Goal: Task Accomplishment & Management: Complete application form

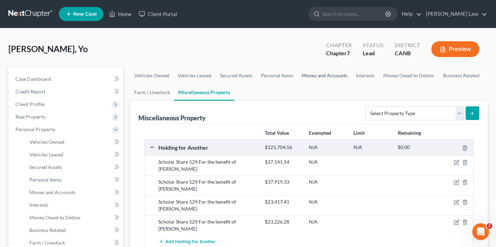
click at [311, 74] on link "Money and Accounts" at bounding box center [324, 75] width 54 height 17
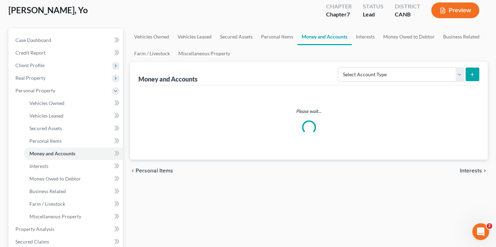
scroll to position [38, 0]
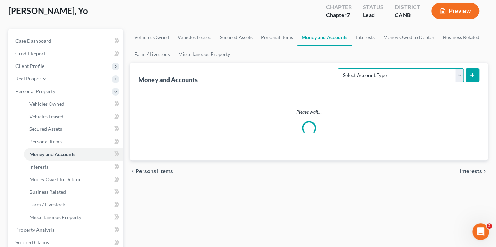
select select "brokerage"
click at [477, 75] on button "submit" at bounding box center [473, 75] width 14 height 14
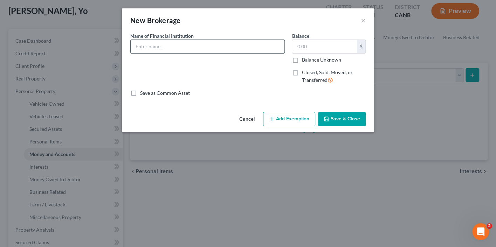
click at [215, 46] on input "text" at bounding box center [208, 46] width 154 height 13
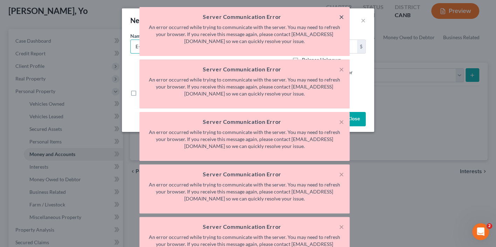
type input "E-Trade #"
click at [340, 17] on button "×" at bounding box center [341, 17] width 5 height 8
click at [341, 16] on button "×" at bounding box center [341, 17] width 5 height 8
click at [364, 20] on div "× Server Communication Error An error occurred while trying to communicate with…" at bounding box center [244, 191] width 496 height 368
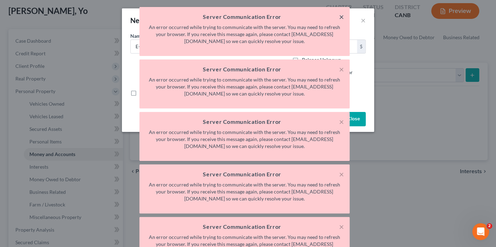
click at [341, 15] on button "×" at bounding box center [341, 17] width 5 height 8
click at [364, 19] on div "× Server Communication Error An error occurred while trying to communicate with…" at bounding box center [244, 164] width 496 height 315
click at [362, 19] on div "× Server Communication Error An error occurred while trying to communicate with…" at bounding box center [244, 164] width 496 height 315
click at [444, 9] on div "× Server Communication Error An error occurred while trying to communicate with…" at bounding box center [244, 164] width 496 height 315
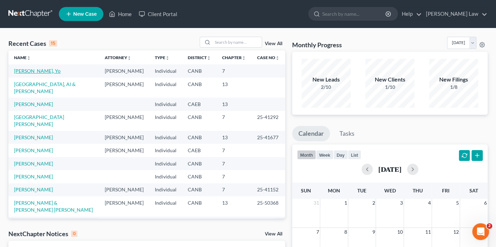
click at [22, 71] on link "[PERSON_NAME], Yo" at bounding box center [37, 71] width 47 height 6
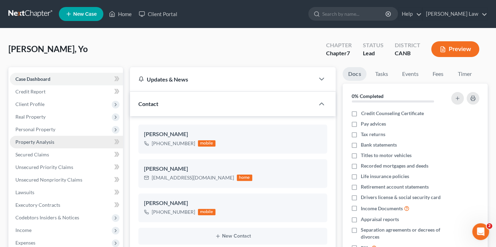
click at [68, 136] on link "Property Analysis" at bounding box center [66, 142] width 113 height 13
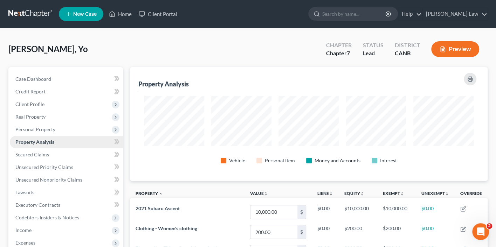
scroll to position [114, 358]
click at [57, 130] on span "Personal Property" at bounding box center [66, 129] width 113 height 13
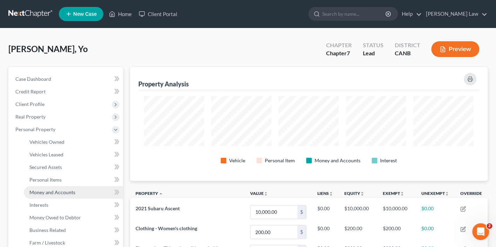
click at [54, 193] on link "Money and Accounts" at bounding box center [73, 192] width 99 height 13
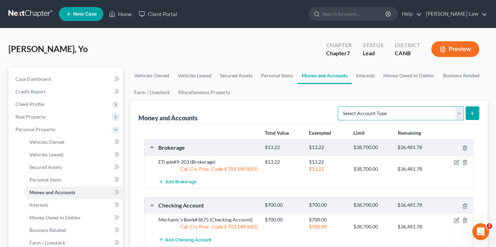
select select "brokerage"
click at [472, 111] on icon "submit" at bounding box center [472, 114] width 6 height 6
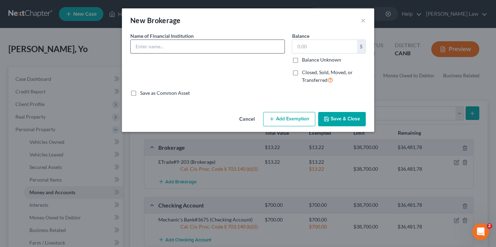
click at [177, 52] on input "text" at bounding box center [208, 46] width 154 height 13
type input "E-Trade #6-210"
click at [335, 44] on input "text" at bounding box center [324, 46] width 65 height 13
type input "128.28"
click at [336, 119] on button "Save & Close" at bounding box center [342, 119] width 48 height 15
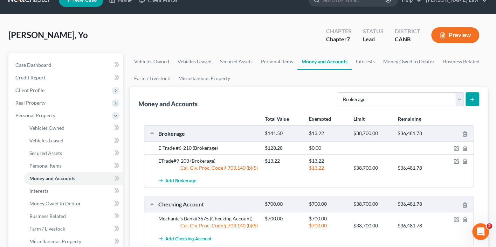
scroll to position [18, 0]
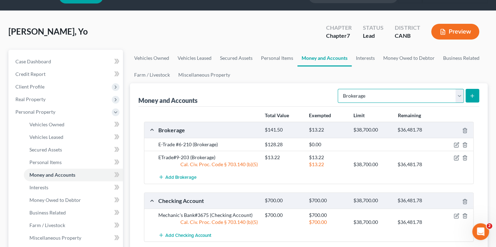
select select "checking"
click at [474, 93] on icon "submit" at bounding box center [472, 96] width 6 height 6
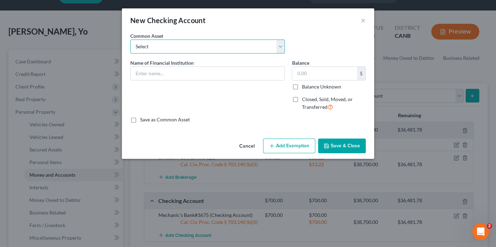
select select "3"
type input "[PERSON_NAME] [PERSON_NAME] Bank"
type input "0"
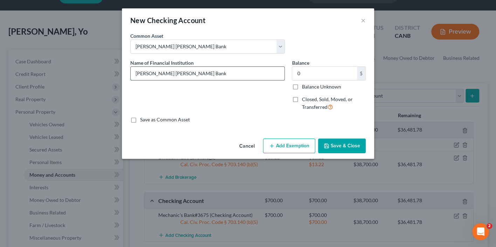
click at [199, 71] on input "[PERSON_NAME] [PERSON_NAME] Bank" at bounding box center [208, 73] width 154 height 13
type input "[PERSON_NAME] [PERSON_NAME] Bank #8990"
click at [334, 70] on input "0" at bounding box center [324, 73] width 65 height 13
type input "0"
click at [302, 100] on label "Closed, Sold, Moved, or Transferred" at bounding box center [334, 103] width 64 height 15
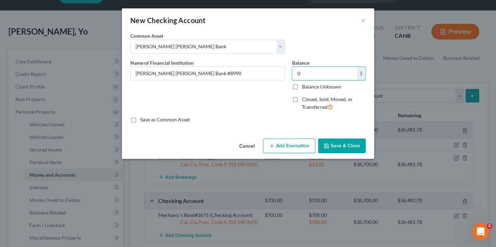
click at [304, 100] on input "Closed, Sold, Moved, or Transferred" at bounding box center [306, 98] width 5 height 5
checkbox input "true"
select select "36"
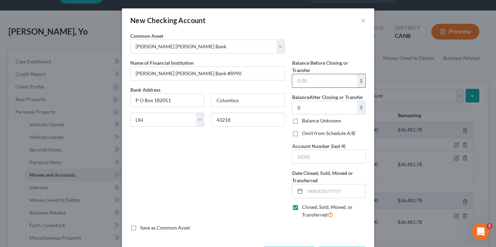
click at [327, 77] on input "text" at bounding box center [324, 80] width 65 height 13
type input "41.84"
click at [325, 106] on input "0" at bounding box center [324, 107] width 65 height 13
type input "8990"
click at [315, 188] on input "text" at bounding box center [335, 191] width 60 height 13
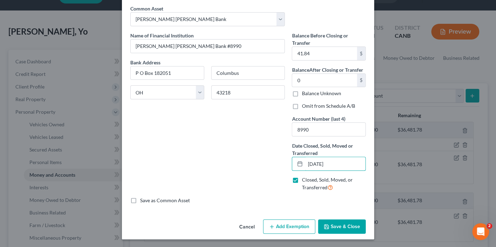
scroll to position [27, 0]
type input "[DATE]"
click at [336, 227] on button "Save & Close" at bounding box center [342, 227] width 48 height 15
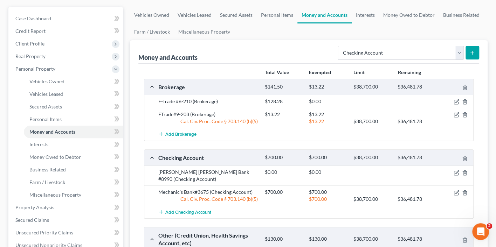
scroll to position [63, 0]
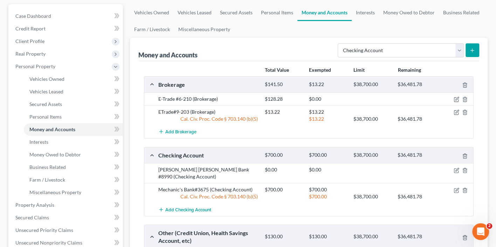
click at [475, 47] on button "submit" at bounding box center [473, 50] width 14 height 14
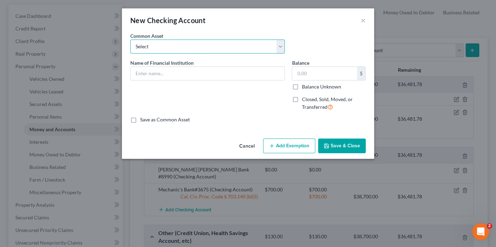
select select "3"
type input "[PERSON_NAME] [PERSON_NAME] Bank"
type input "0"
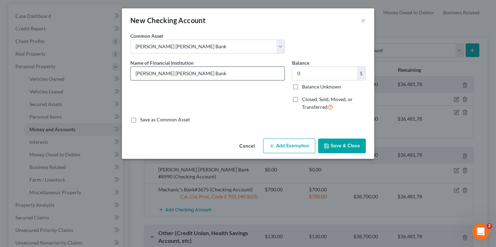
click at [197, 69] on input "[PERSON_NAME] [PERSON_NAME] Bank" at bounding box center [208, 73] width 154 height 13
click at [197, 70] on input "[PERSON_NAME] [PERSON_NAME] Bank" at bounding box center [208, 73] width 154 height 13
type input "[PERSON_NAME] [PERSON_NAME] Bank (Tassei LLC)"
click at [302, 98] on label "Closed, Sold, Moved, or Transferred" at bounding box center [334, 103] width 64 height 15
click at [304, 98] on input "Closed, Sold, Moved, or Transferred" at bounding box center [306, 98] width 5 height 5
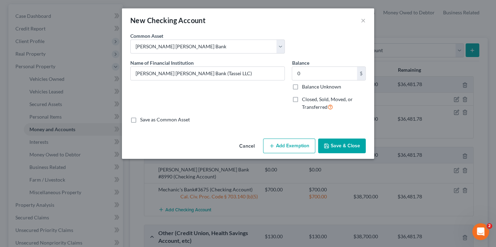
checkbox input "true"
select select "36"
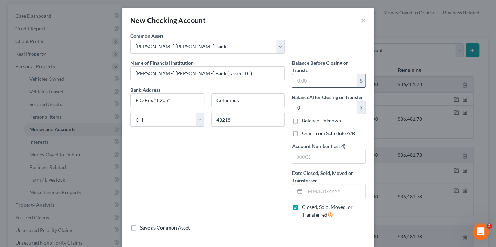
click at [313, 81] on input "text" at bounding box center [324, 80] width 65 height 13
type input "0"
type input "3012"
click at [336, 192] on input "text" at bounding box center [335, 191] width 60 height 13
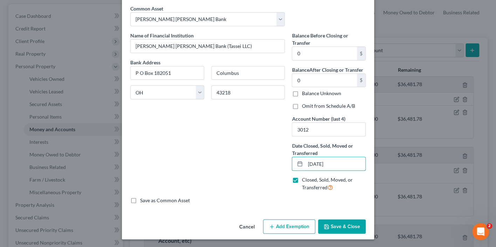
scroll to position [27, 0]
type input "[DATE]"
click at [340, 226] on button "Save & Close" at bounding box center [342, 227] width 48 height 15
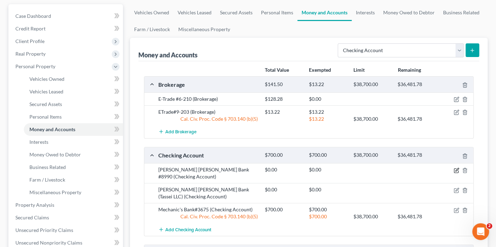
click at [455, 168] on icon "button" at bounding box center [457, 171] width 6 height 6
select select "36"
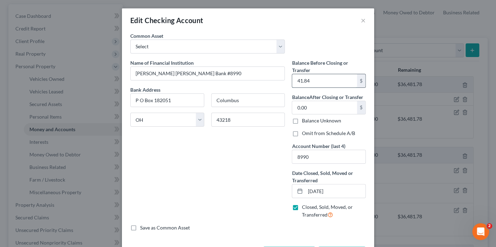
click at [314, 81] on input "41.84" at bounding box center [324, 80] width 65 height 13
type input "4"
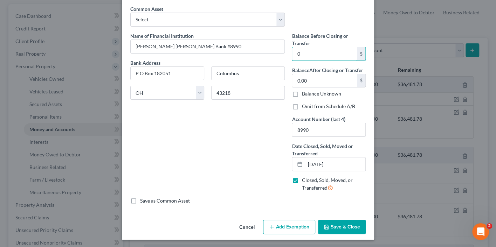
type input "0"
click at [339, 229] on button "Save & Close" at bounding box center [342, 227] width 48 height 15
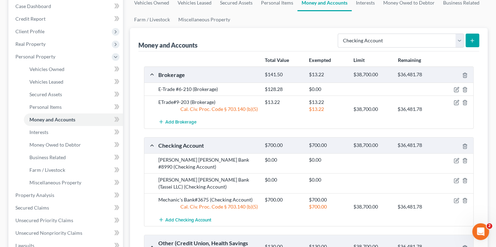
scroll to position [73, 0]
click at [455, 178] on icon "button" at bounding box center [456, 179] width 3 height 3
select select "36"
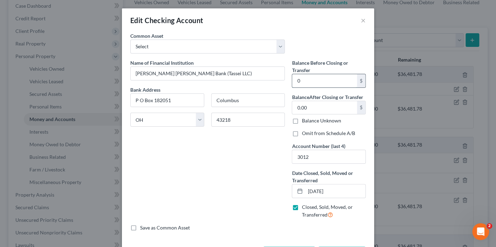
click at [317, 78] on input "0" at bounding box center [324, 80] width 65 height 13
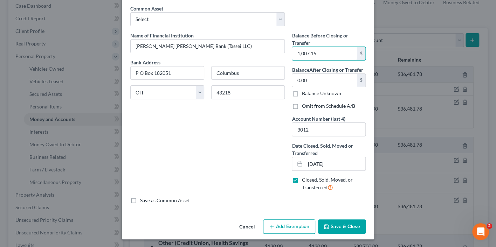
scroll to position [27, 0]
type input "1,007.15"
click at [341, 229] on button "Save & Close" at bounding box center [342, 227] width 48 height 15
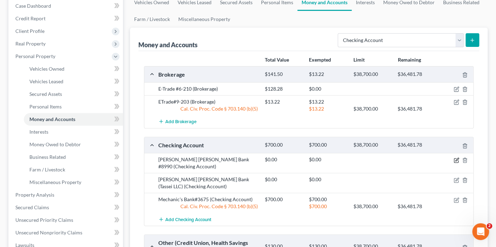
click at [456, 158] on icon "button" at bounding box center [457, 161] width 6 height 6
select select "36"
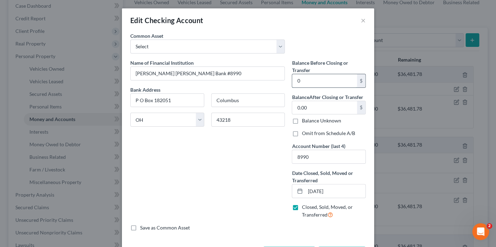
click at [331, 82] on input "0" at bounding box center [324, 80] width 65 height 13
click at [316, 83] on input "41." at bounding box center [324, 80] width 65 height 13
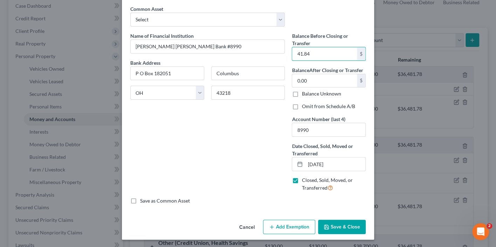
type input "41.84"
click at [350, 226] on button "Save & Close" at bounding box center [342, 227] width 48 height 15
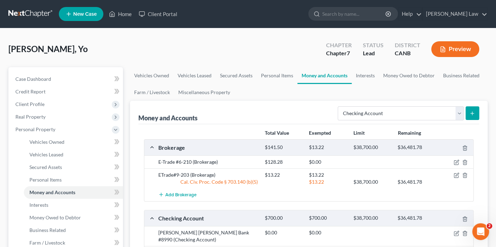
scroll to position [0, 0]
click at [453, 47] on button "Preview" at bounding box center [455, 49] width 48 height 16
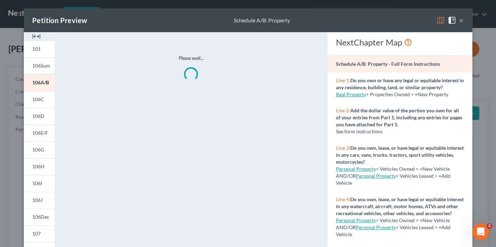
click at [437, 21] on img at bounding box center [441, 20] width 8 height 8
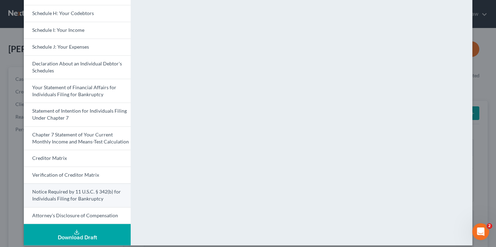
scroll to position [187, 0]
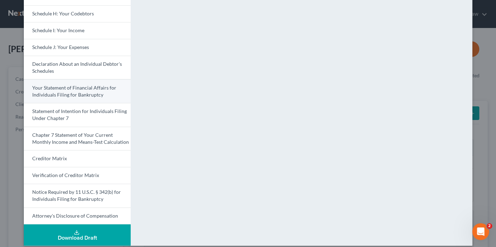
click at [106, 85] on span "Your Statement of Financial Affairs for Individuals Filing for Bankruptcy" at bounding box center [74, 91] width 84 height 13
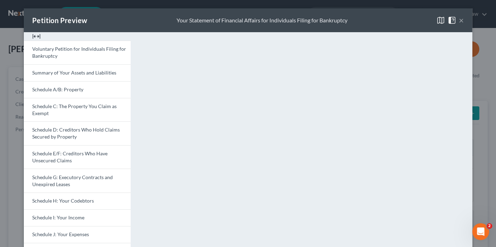
scroll to position [0, 0]
click at [462, 19] on button "×" at bounding box center [461, 20] width 5 height 8
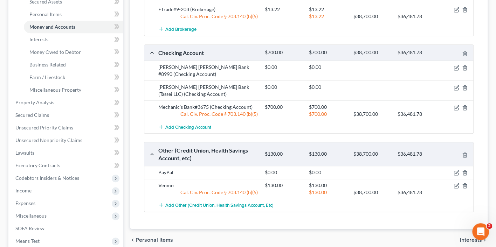
scroll to position [169, 0]
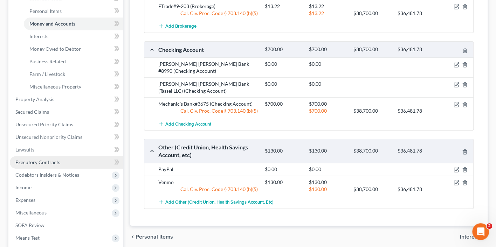
click at [49, 159] on link "Executory Contracts" at bounding box center [66, 162] width 113 height 13
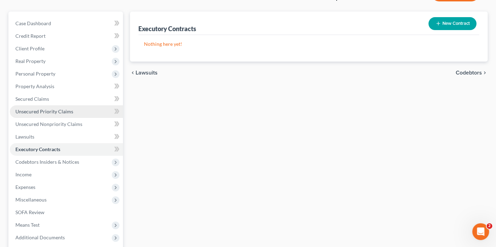
scroll to position [61, 0]
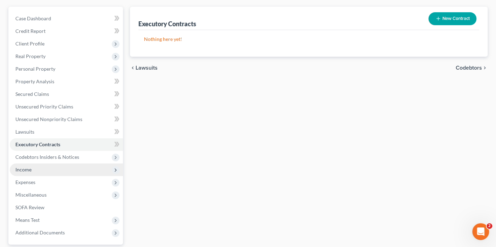
click at [50, 164] on span "Income" at bounding box center [66, 170] width 113 height 13
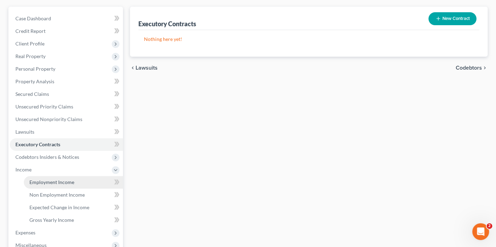
click at [54, 176] on link "Employment Income" at bounding box center [73, 182] width 99 height 13
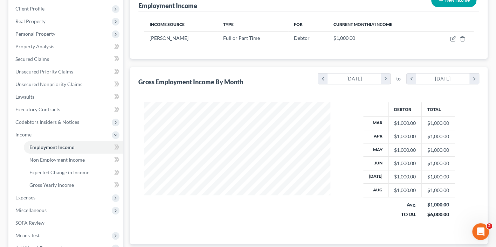
scroll to position [106, 0]
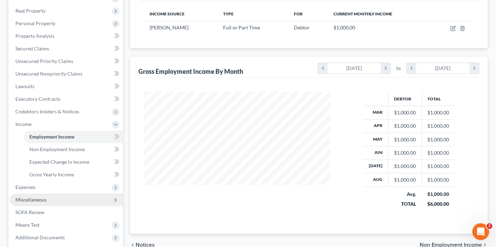
click at [58, 195] on span "Miscellaneous" at bounding box center [66, 200] width 113 height 13
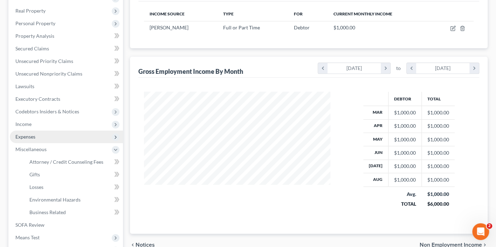
click at [75, 135] on span "Expenses" at bounding box center [66, 137] width 113 height 13
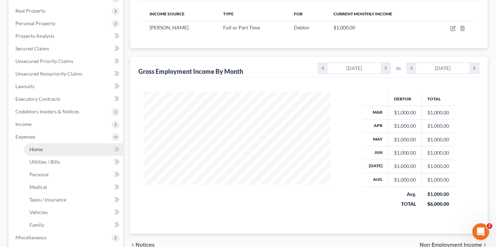
click at [74, 143] on link "Home" at bounding box center [73, 149] width 99 height 13
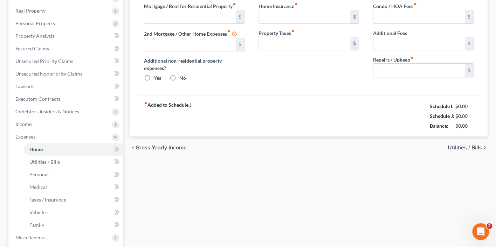
scroll to position [102, 0]
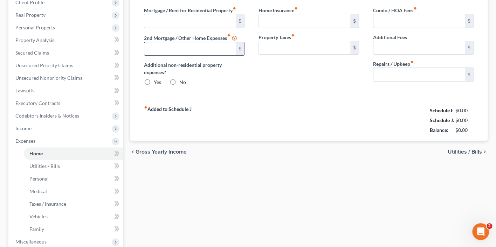
radio input "true"
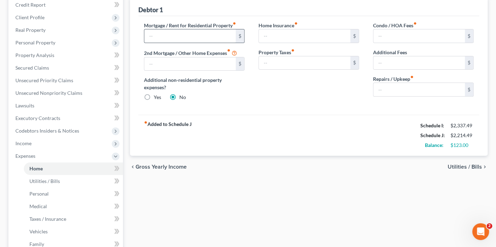
scroll to position [88, 0]
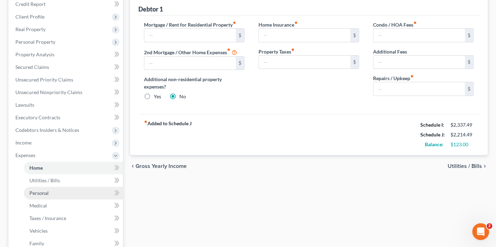
click at [65, 190] on link "Personal" at bounding box center [73, 193] width 99 height 13
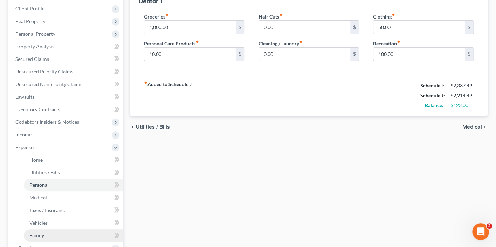
click at [56, 229] on link "Family" at bounding box center [73, 235] width 99 height 13
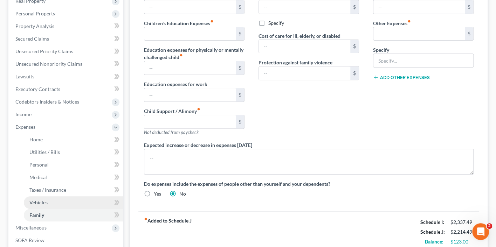
click at [58, 197] on link "Vehicles" at bounding box center [73, 203] width 99 height 13
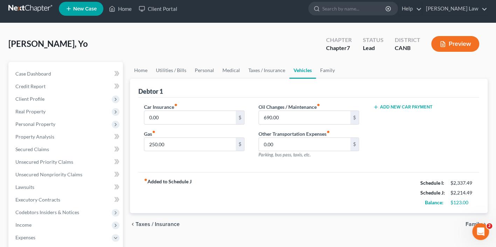
scroll to position [6, 0]
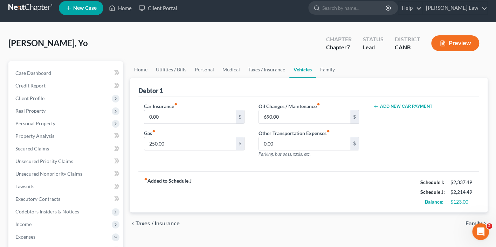
click at [468, 46] on button "Preview" at bounding box center [455, 43] width 48 height 16
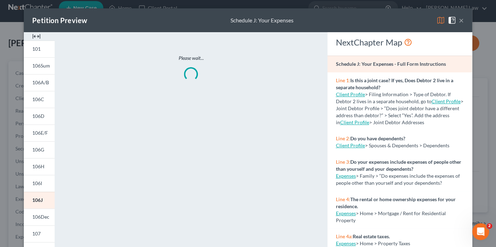
click at [442, 20] on img at bounding box center [441, 20] width 8 height 8
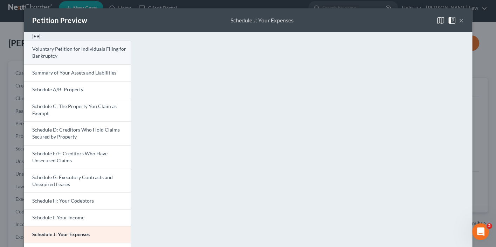
click at [101, 51] on span "Voluntary Petition for Individuals Filing for Bankruptcy" at bounding box center [79, 52] width 94 height 13
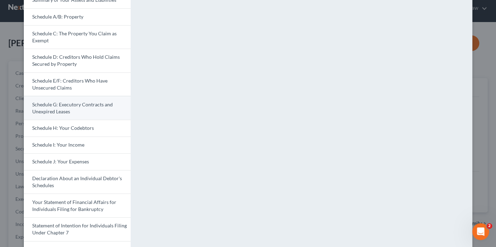
scroll to position [31, 0]
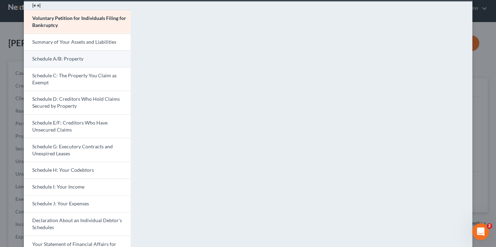
click at [94, 59] on link "Schedule A/B: Property" at bounding box center [77, 58] width 107 height 17
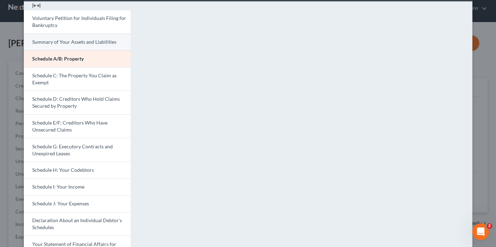
click at [113, 42] on span "Summary of Your Assets and Liabilities" at bounding box center [74, 42] width 84 height 6
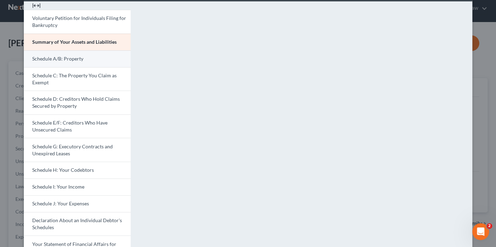
click at [85, 59] on link "Schedule A/B: Property" at bounding box center [77, 58] width 107 height 17
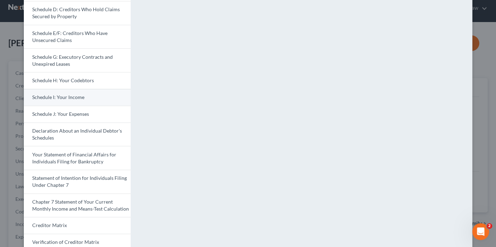
scroll to position [116, 0]
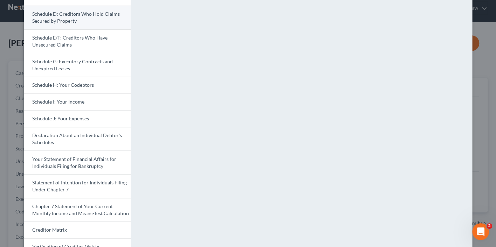
click at [98, 19] on link "Schedule D: Creditors Who Hold Claims Secured by Property" at bounding box center [77, 18] width 107 height 24
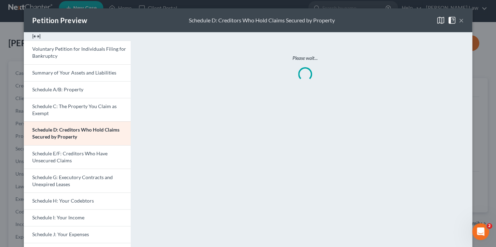
scroll to position [0, 0]
click at [81, 151] on span "Schedule E/F: Creditors Who Have Unsecured Claims" at bounding box center [69, 157] width 75 height 13
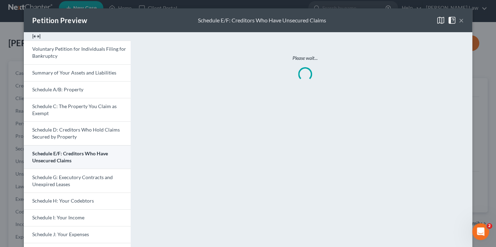
click at [81, 151] on span "Schedule E/F: Creditors Who Have Unsecured Claims" at bounding box center [70, 157] width 76 height 13
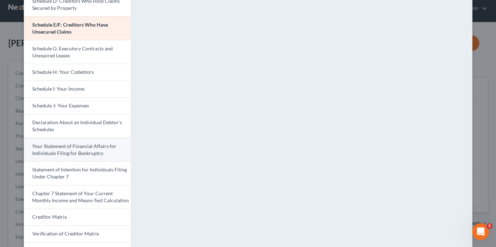
scroll to position [107, 0]
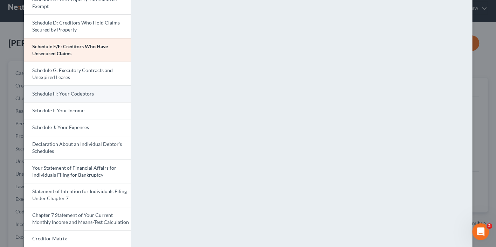
click at [82, 91] on span "Schedule H: Your Codebtors" at bounding box center [63, 94] width 62 height 6
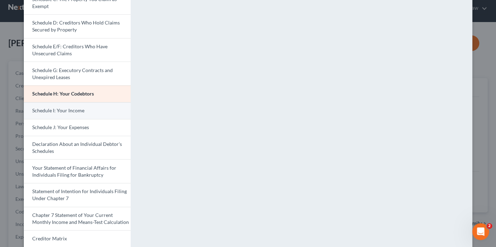
click at [80, 108] on span "Schedule I: Your Income" at bounding box center [58, 111] width 52 height 6
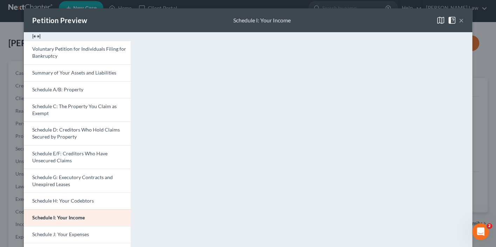
scroll to position [0, 0]
drag, startPoint x: 290, startPoint y: 21, endPoint x: 228, endPoint y: 18, distance: 61.4
click at [228, 18] on div "Petition Preview Schedule I: Your Income ×" at bounding box center [248, 20] width 448 height 24
click at [461, 19] on button "×" at bounding box center [461, 20] width 5 height 8
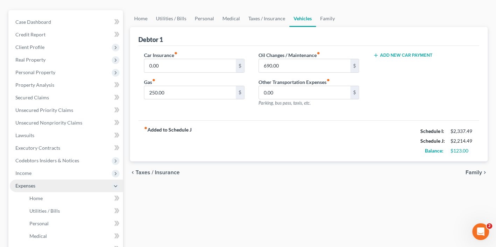
scroll to position [70, 0]
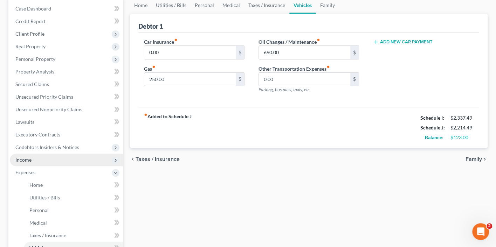
click at [67, 157] on span "Income" at bounding box center [66, 160] width 113 height 13
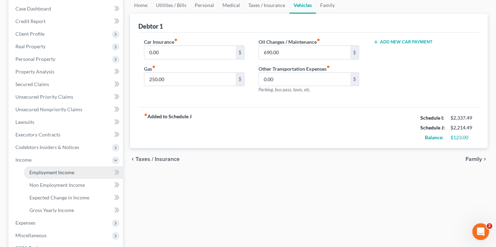
click at [61, 170] on span "Employment Income" at bounding box center [51, 173] width 45 height 6
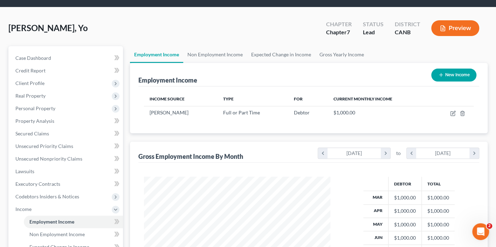
scroll to position [23, 0]
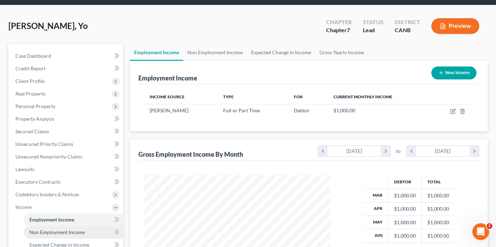
click at [75, 229] on span "Non Employment Income" at bounding box center [56, 232] width 55 height 6
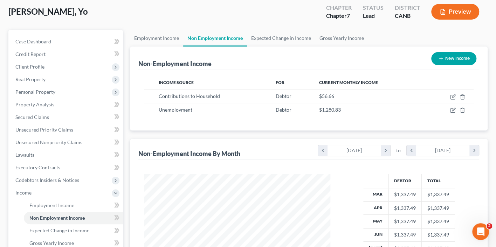
scroll to position [38, 0]
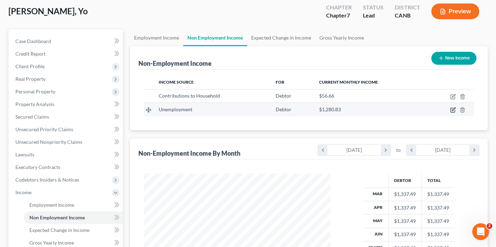
click at [452, 108] on icon "button" at bounding box center [453, 110] width 6 height 6
select select "0"
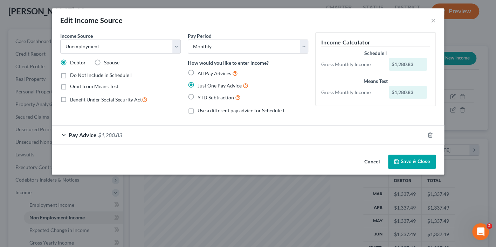
click at [70, 75] on label "Do Not Include in Schedule I" at bounding box center [101, 75] width 62 height 7
click at [73, 75] on input "Do Not Include in Schedule I" at bounding box center [75, 74] width 5 height 5
checkbox input "true"
click at [413, 166] on button "Save & Close" at bounding box center [412, 162] width 48 height 15
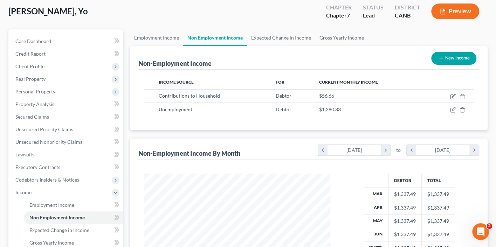
click at [456, 6] on button "Preview" at bounding box center [455, 12] width 48 height 16
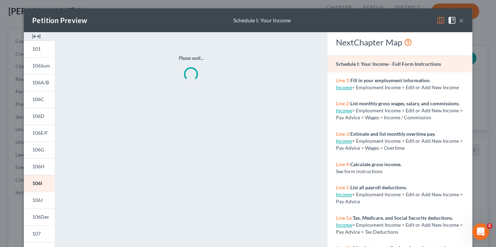
click at [439, 21] on img at bounding box center [441, 20] width 8 height 8
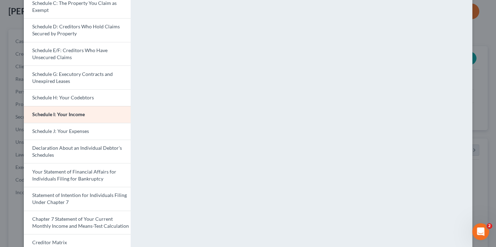
scroll to position [107, 0]
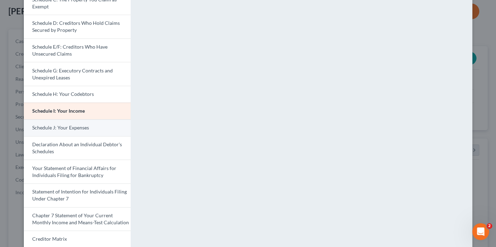
click at [85, 128] on link "Schedule J: Your Expenses" at bounding box center [77, 127] width 107 height 17
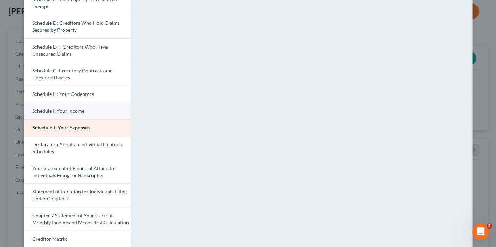
click at [91, 107] on link "Schedule I: Your Income" at bounding box center [77, 111] width 107 height 17
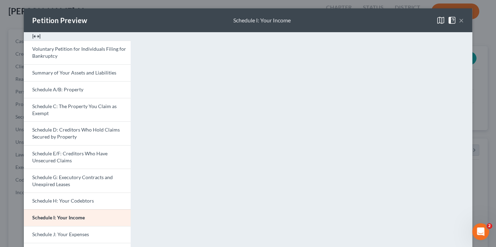
scroll to position [0, 0]
click at [462, 20] on button "×" at bounding box center [461, 20] width 5 height 8
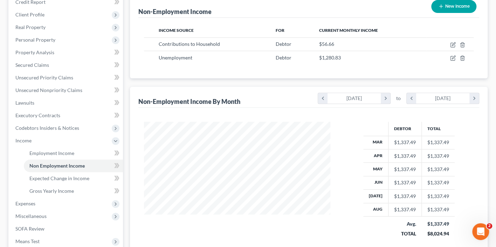
scroll to position [33, 0]
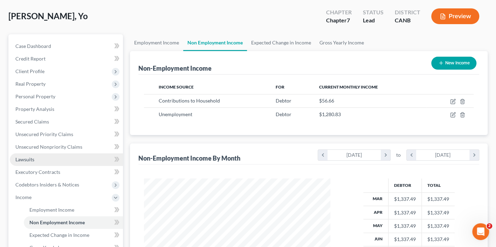
click at [61, 157] on link "Lawsuits" at bounding box center [66, 159] width 113 height 13
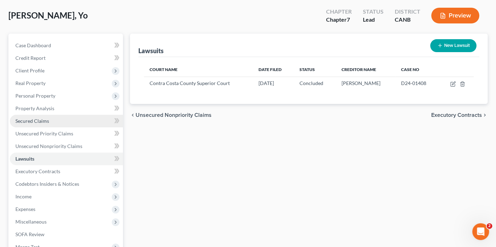
scroll to position [34, 0]
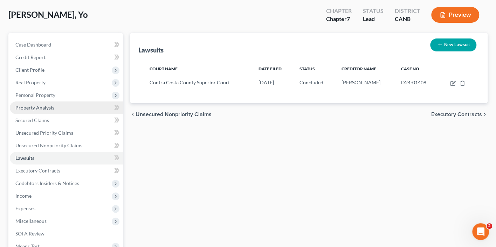
click at [64, 105] on link "Property Analysis" at bounding box center [66, 108] width 113 height 13
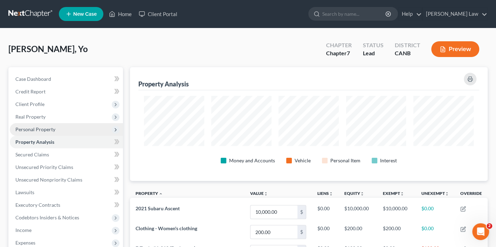
click at [54, 128] on span "Personal Property" at bounding box center [35, 129] width 40 height 6
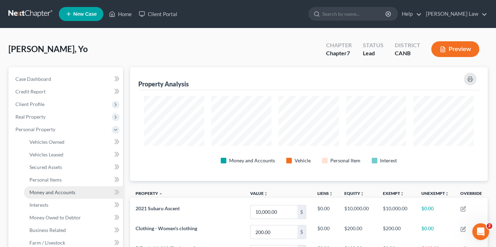
click at [47, 190] on span "Money and Accounts" at bounding box center [52, 193] width 46 height 6
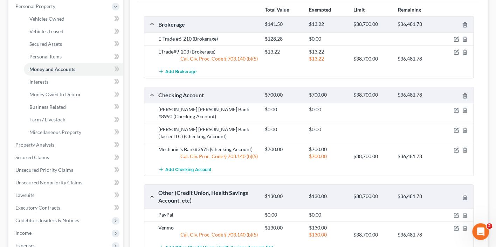
scroll to position [120, 0]
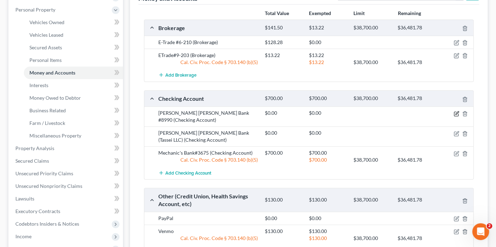
click at [456, 111] on icon "button" at bounding box center [457, 114] width 6 height 6
select select "36"
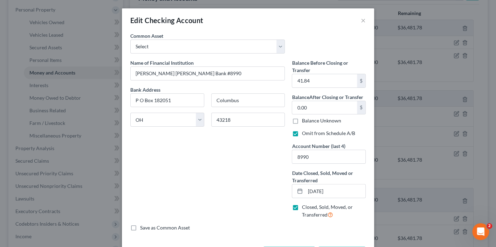
scroll to position [0, 0]
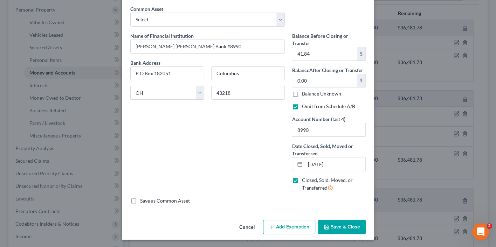
click at [336, 224] on button "Save & Close" at bounding box center [342, 227] width 48 height 15
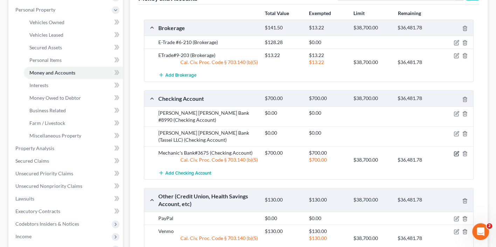
click at [454, 152] on icon "button" at bounding box center [456, 154] width 4 height 4
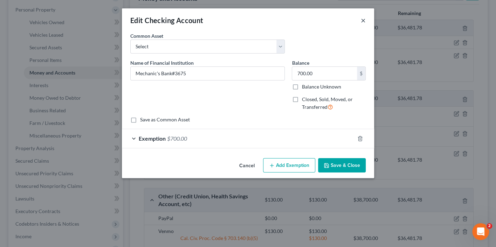
click at [362, 19] on button "×" at bounding box center [363, 20] width 5 height 8
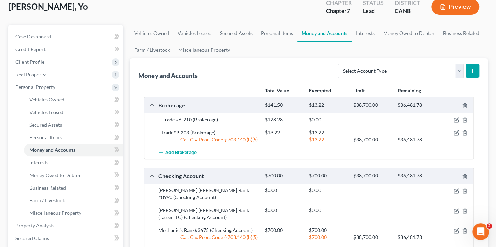
scroll to position [45, 0]
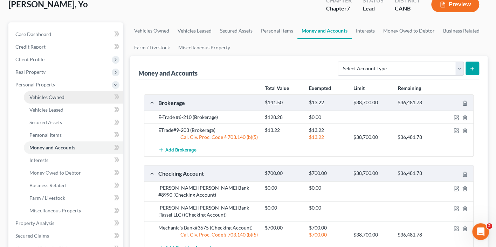
click at [64, 93] on link "Vehicles Owned" at bounding box center [73, 97] width 99 height 13
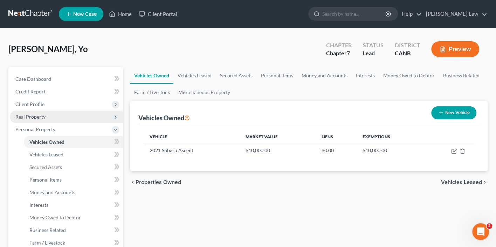
click at [57, 119] on span "Real Property" at bounding box center [66, 117] width 113 height 13
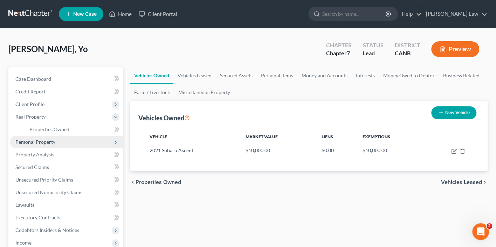
click at [56, 137] on span "Personal Property" at bounding box center [66, 142] width 113 height 13
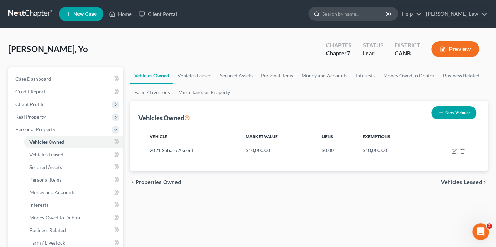
click at [366, 14] on input "search" at bounding box center [354, 13] width 64 height 13
type input "J"
click at [157, 14] on link "Client Portal" at bounding box center [158, 14] width 46 height 13
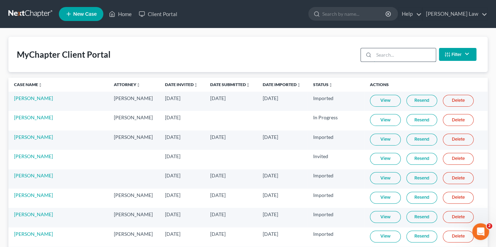
click at [404, 57] on input "search" at bounding box center [405, 54] width 62 height 13
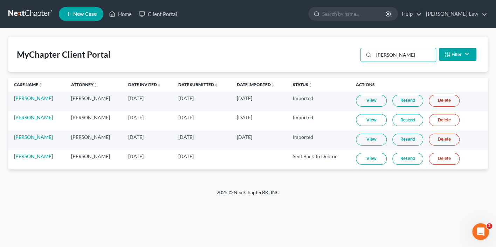
type input "[PERSON_NAME]"
click at [35, 154] on link "[PERSON_NAME]" at bounding box center [33, 156] width 39 height 6
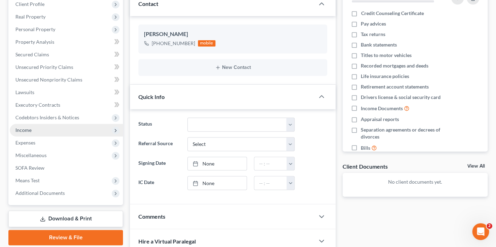
scroll to position [98, 0]
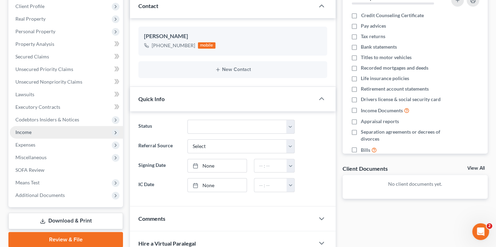
click at [60, 126] on span "Income" at bounding box center [66, 132] width 113 height 13
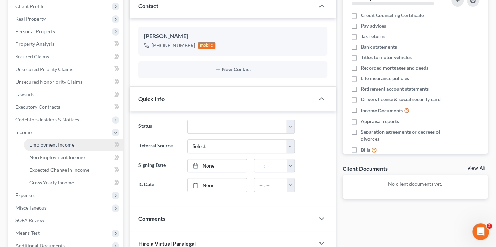
click at [63, 142] on span "Employment Income" at bounding box center [51, 145] width 45 height 6
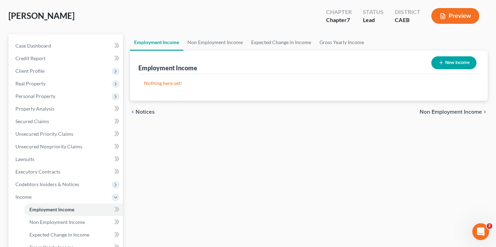
scroll to position [58, 0]
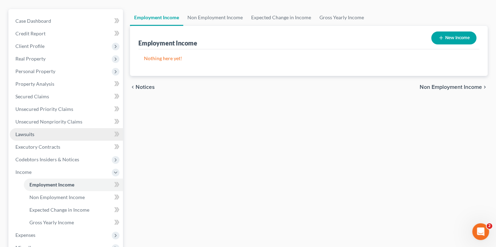
click at [61, 128] on link "Lawsuits" at bounding box center [66, 134] width 113 height 13
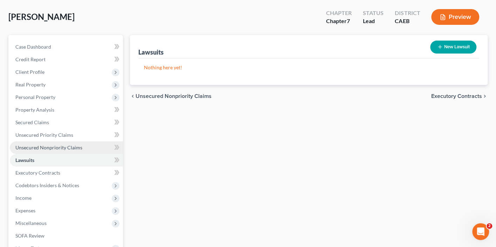
scroll to position [36, 0]
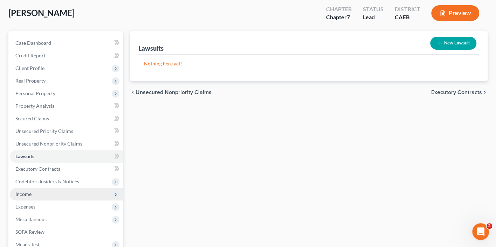
click at [40, 188] on span "Income" at bounding box center [66, 194] width 113 height 13
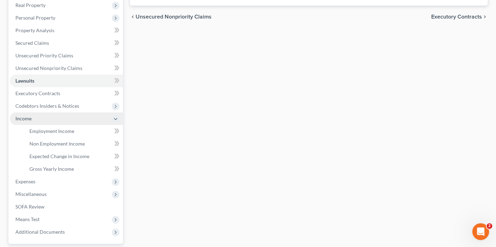
scroll to position [126, 0]
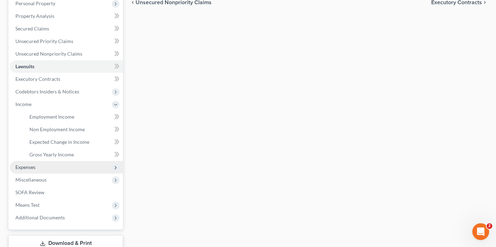
click at [39, 161] on span "Expenses" at bounding box center [66, 167] width 113 height 13
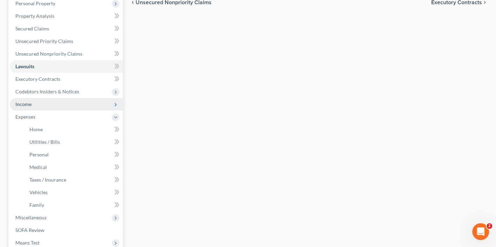
click at [39, 98] on span "Income" at bounding box center [66, 104] width 113 height 13
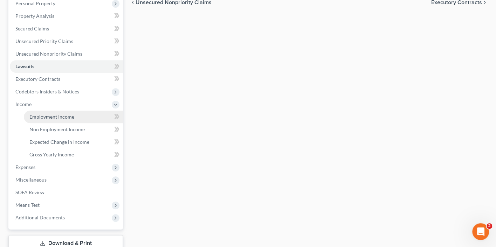
click at [39, 111] on link "Employment Income" at bounding box center [73, 117] width 99 height 13
